Goal: Task Accomplishment & Management: Use online tool/utility

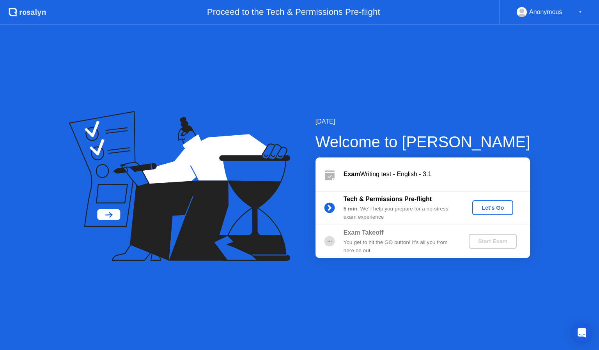
click at [494, 215] on button "Let's Go" at bounding box center [493, 208] width 41 height 15
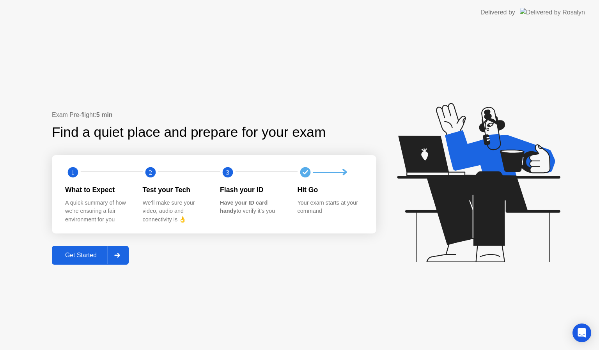
click at [106, 260] on button "Get Started" at bounding box center [90, 255] width 77 height 19
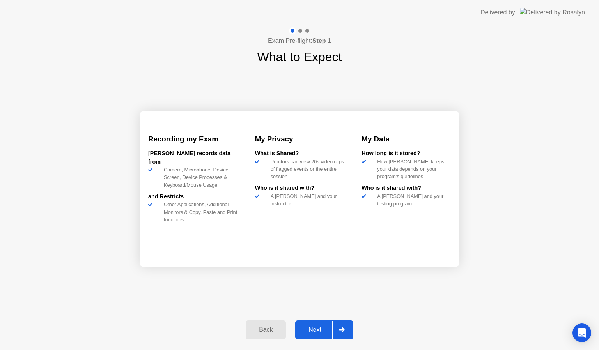
click at [342, 330] on icon at bounding box center [341, 330] width 5 height 5
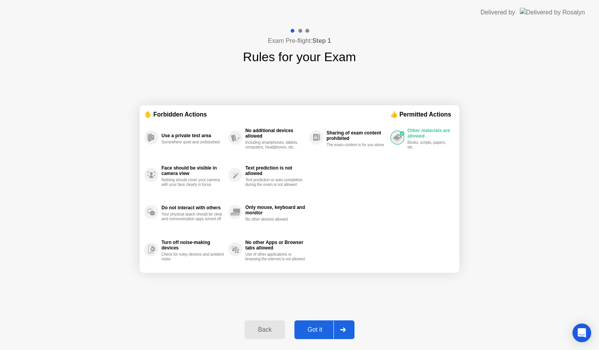
click at [342, 330] on icon at bounding box center [342, 330] width 5 height 5
select select "**********"
select select "*******"
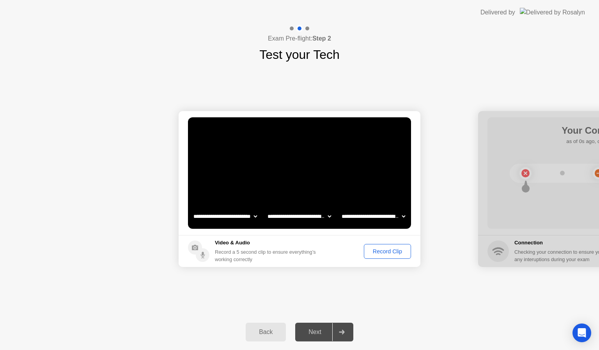
click at [388, 249] on div "Record Clip" at bounding box center [388, 252] width 42 height 6
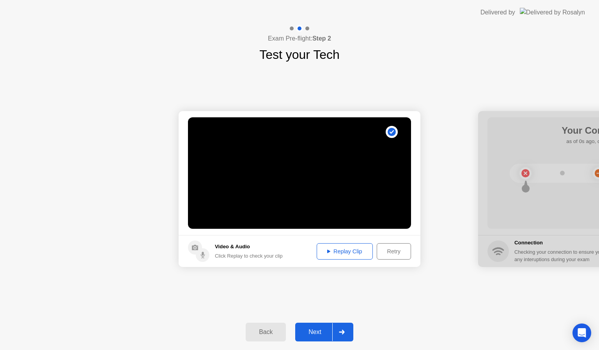
click at [345, 335] on div at bounding box center [342, 333] width 19 height 18
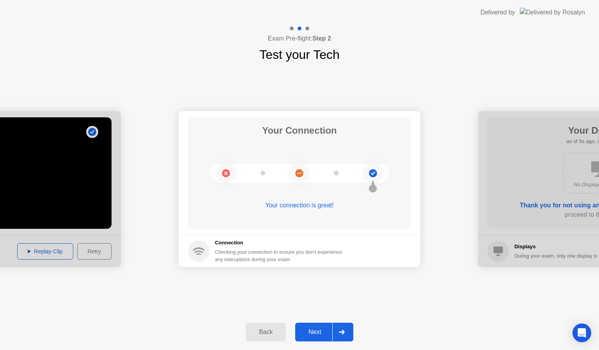
click at [347, 334] on div at bounding box center [342, 333] width 19 height 18
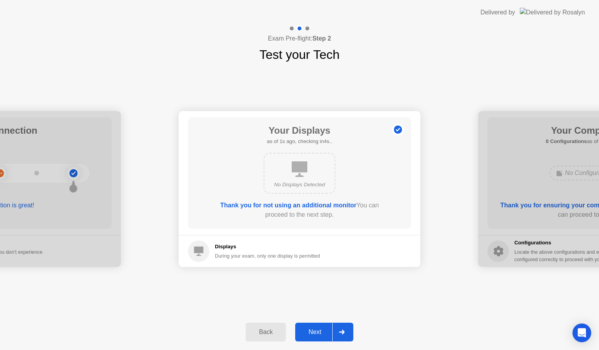
click at [347, 334] on div at bounding box center [342, 333] width 19 height 18
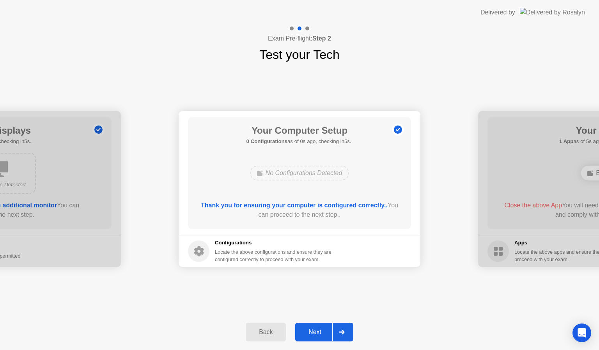
click at [347, 334] on div at bounding box center [342, 333] width 19 height 18
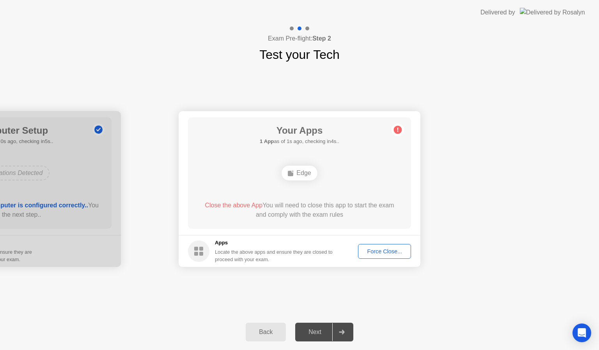
click at [388, 254] on div "Force Close..." at bounding box center [385, 252] width 48 height 6
click at [382, 254] on div "Force Close..." at bounding box center [385, 252] width 48 height 6
click at [381, 249] on div "Force Close..." at bounding box center [385, 252] width 48 height 6
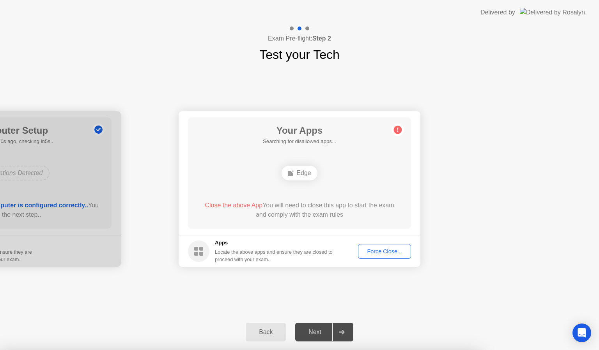
click at [381, 254] on div "Force Close..." at bounding box center [385, 252] width 48 height 6
click at [398, 250] on div "Force Close..." at bounding box center [385, 252] width 48 height 6
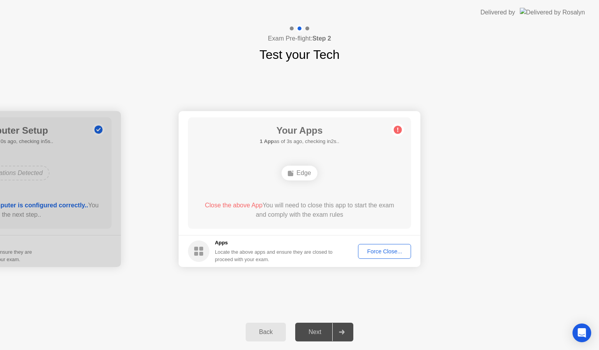
click at [385, 256] on button "Force Close..." at bounding box center [384, 251] width 53 height 15
click at [390, 251] on div "Force Close..." at bounding box center [385, 252] width 48 height 6
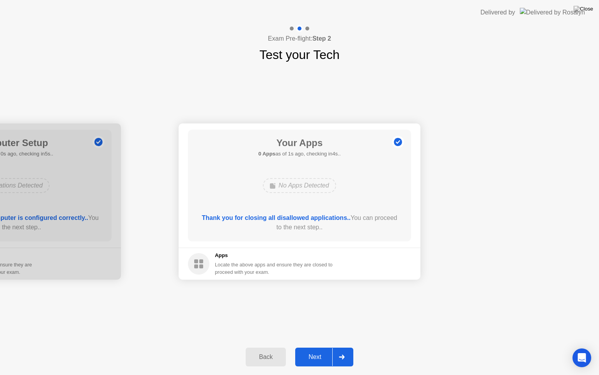
click at [343, 350] on icon at bounding box center [341, 356] width 5 height 5
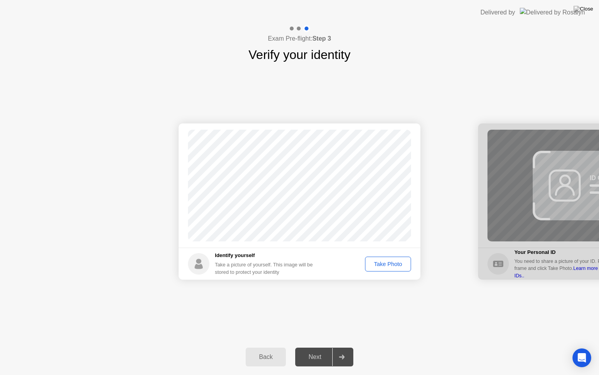
click at [386, 265] on div "Take Photo" at bounding box center [388, 264] width 41 height 6
click at [350, 350] on div at bounding box center [342, 357] width 19 height 18
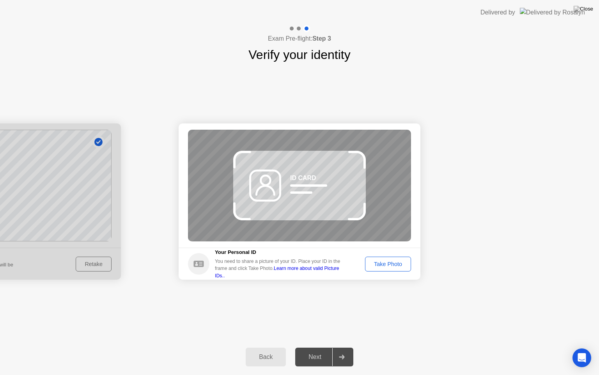
click at [389, 264] on div "Take Photo" at bounding box center [388, 264] width 41 height 6
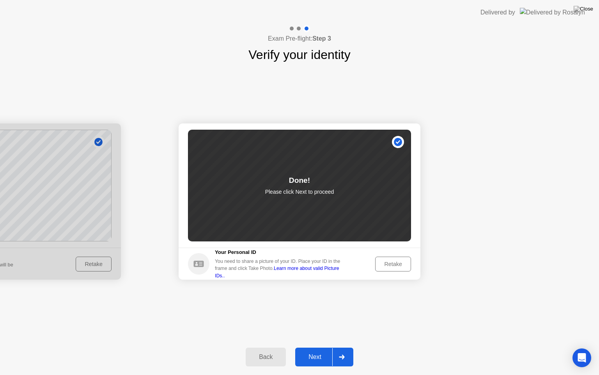
click at [347, 350] on div at bounding box center [342, 357] width 19 height 18
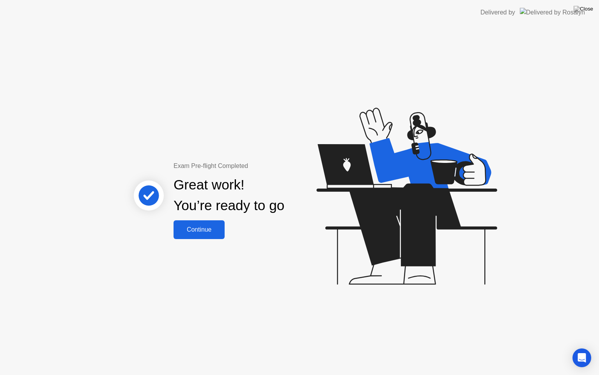
click at [347, 350] on div "Exam Pre-flight Completed Great work! You’re ready to go Continue" at bounding box center [299, 200] width 599 height 350
click at [187, 226] on div "Continue" at bounding box center [199, 229] width 46 height 7
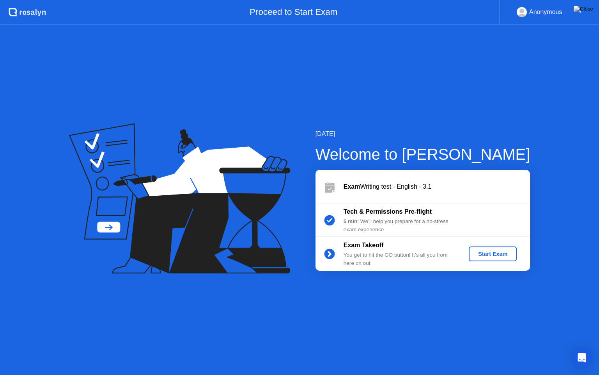
click at [492, 256] on div "Start Exam" at bounding box center [493, 254] width 42 height 6
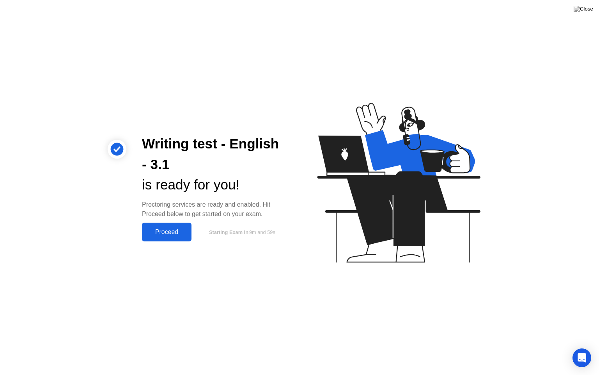
click at [176, 229] on div "Proceed" at bounding box center [166, 231] width 45 height 7
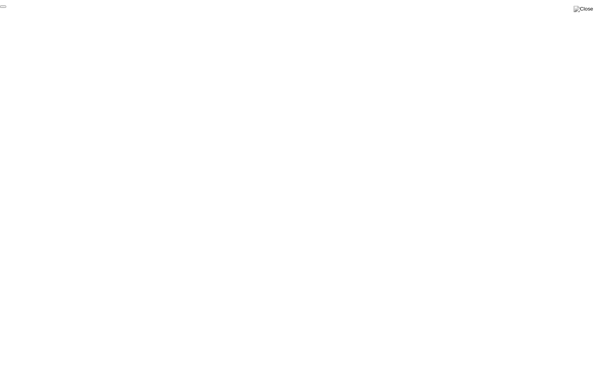
click div "End Proctoring Session"
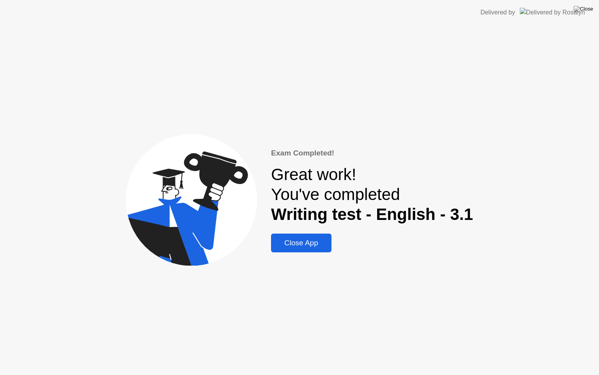
click at [314, 239] on div "Close App" at bounding box center [302, 242] width 56 height 9
